Goal: Browse casually

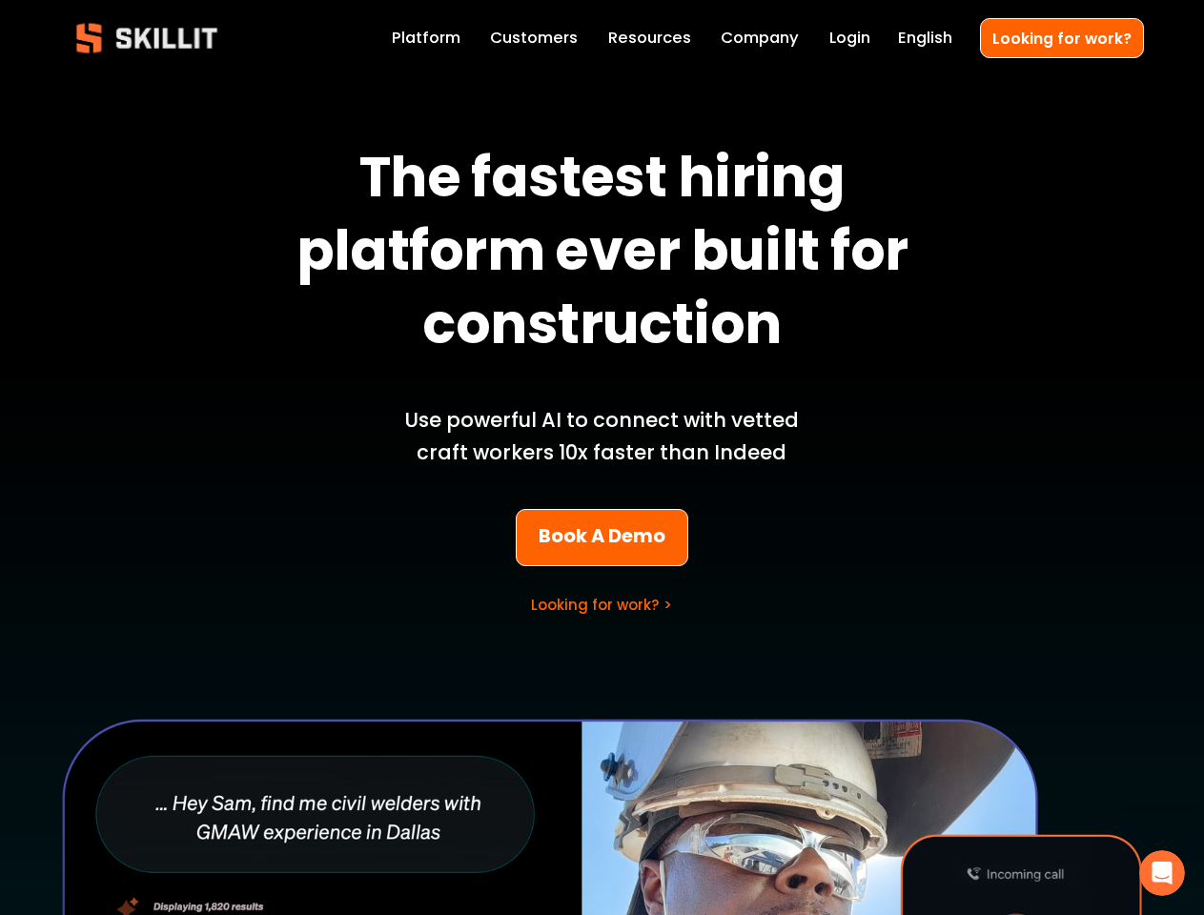
click at [601, 457] on p "Use powerful AI to connect with vetted craft workers 10x faster than Indeed" at bounding box center [601, 436] width 445 height 65
click at [1162, 873] on icon "Open Intercom Messenger" at bounding box center [1161, 873] width 31 height 31
